Goal: Transaction & Acquisition: Register for event/course

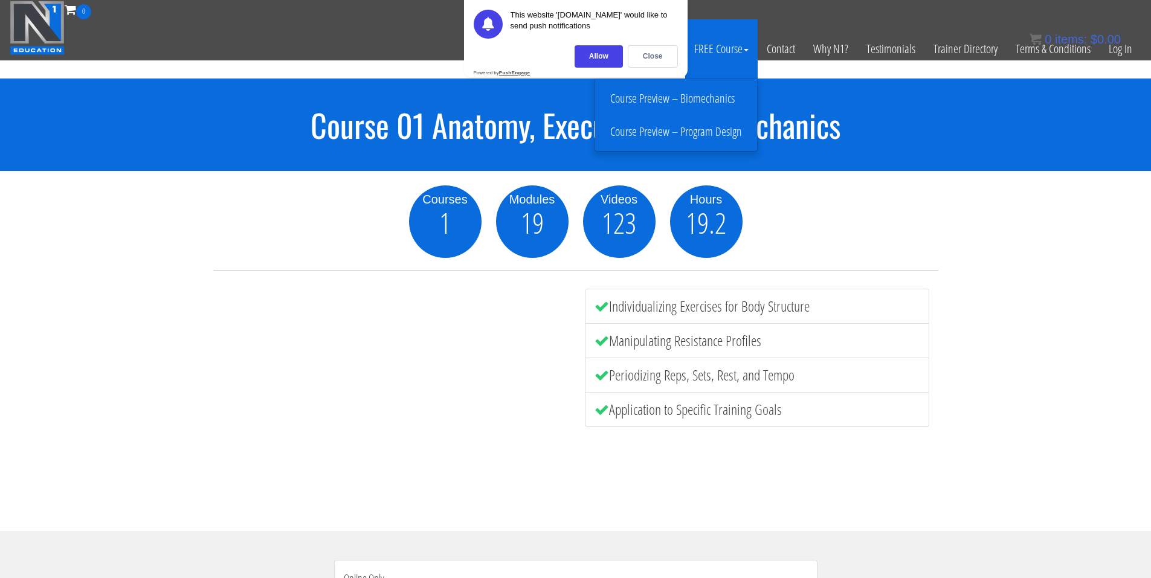
click at [714, 97] on link "Course Preview – Biomechanics" at bounding box center [676, 98] width 156 height 21
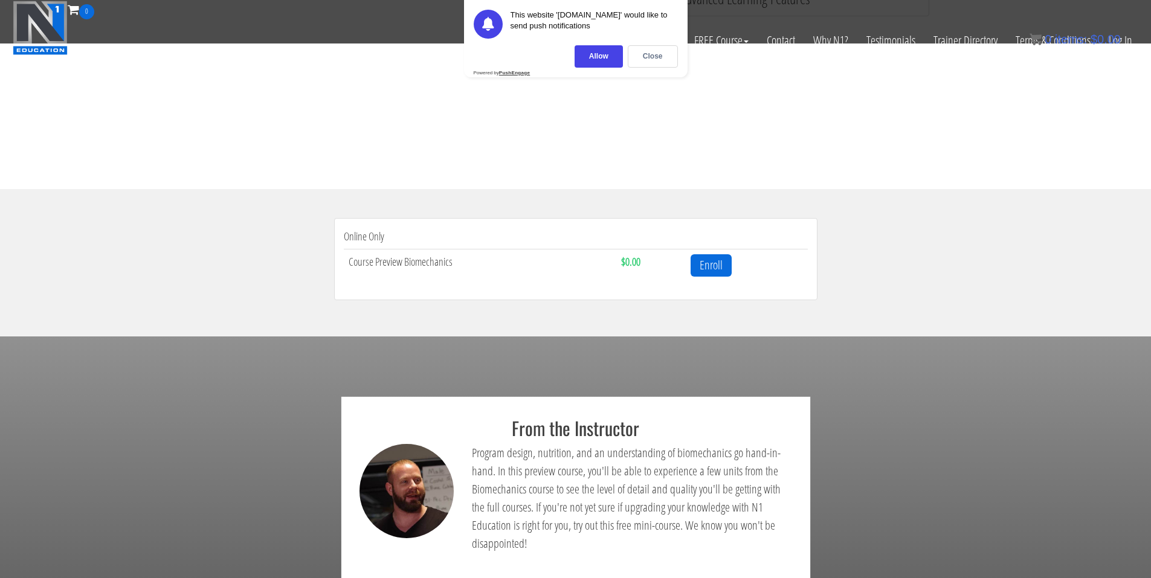
scroll to position [242, 0]
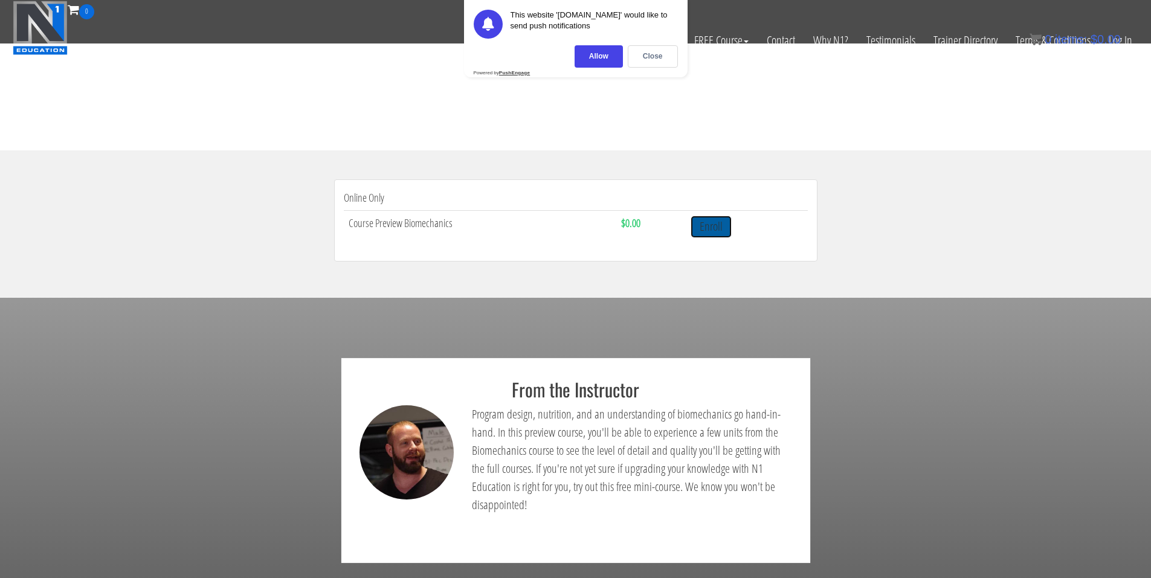
click at [715, 231] on link "Enroll" at bounding box center [711, 227] width 41 height 22
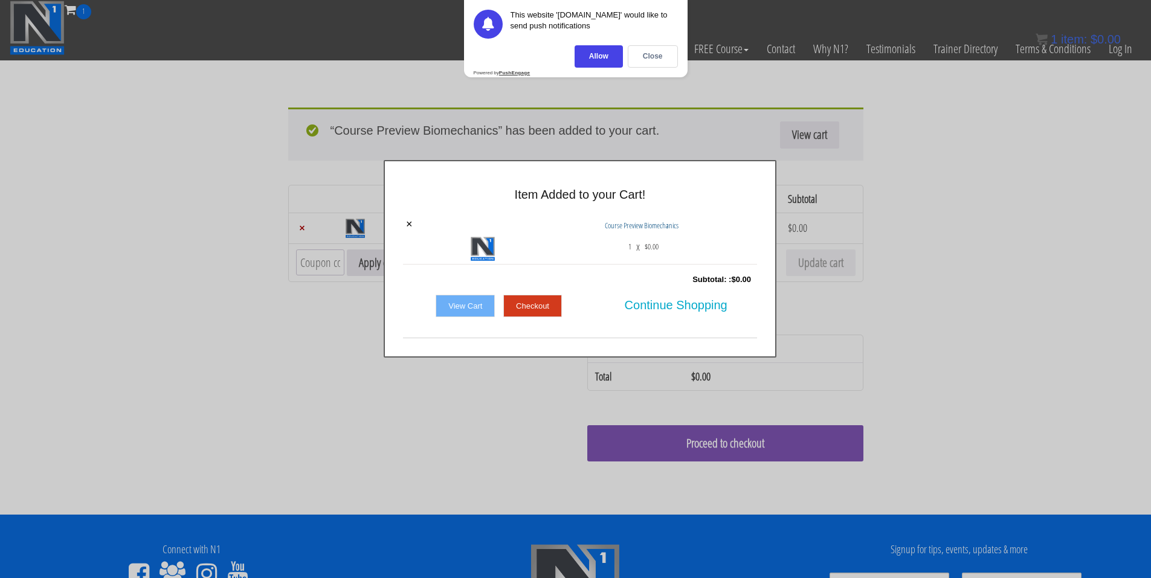
click at [528, 306] on link "Checkout" at bounding box center [532, 306] width 59 height 23
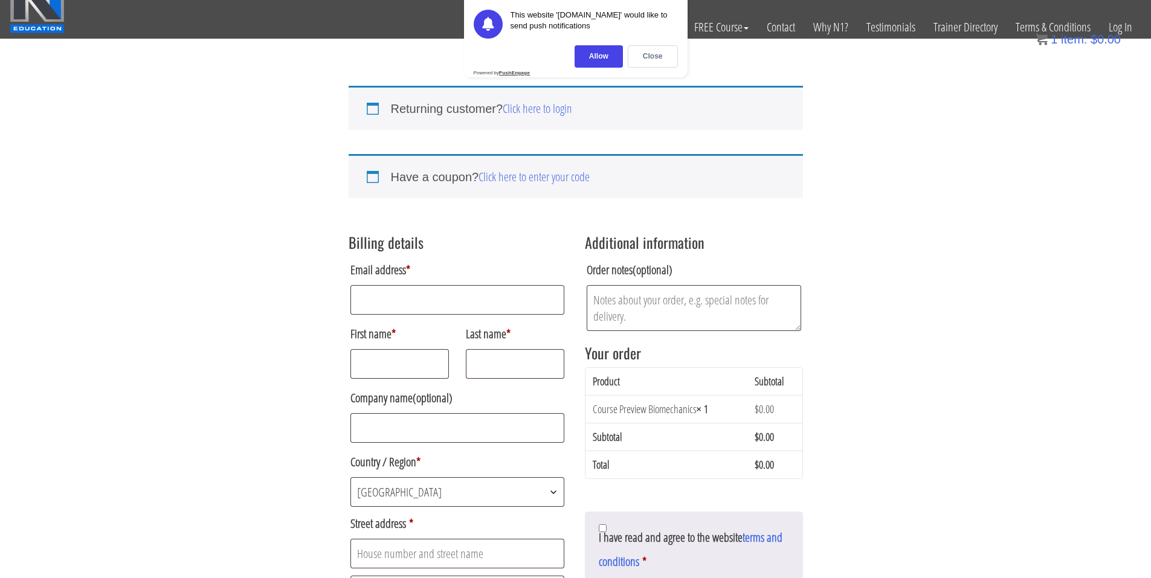
scroll to position [60, 0]
